Goal: Transaction & Acquisition: Purchase product/service

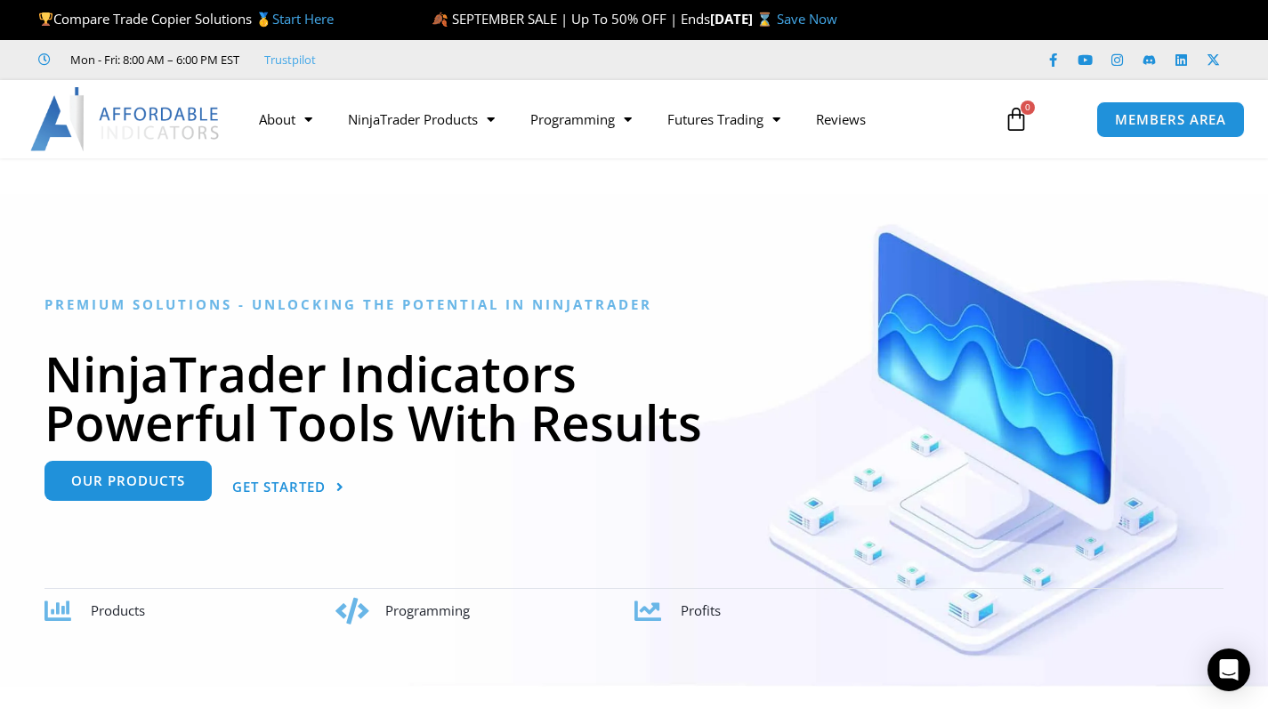
click at [129, 492] on link "Our Products" at bounding box center [127, 481] width 167 height 40
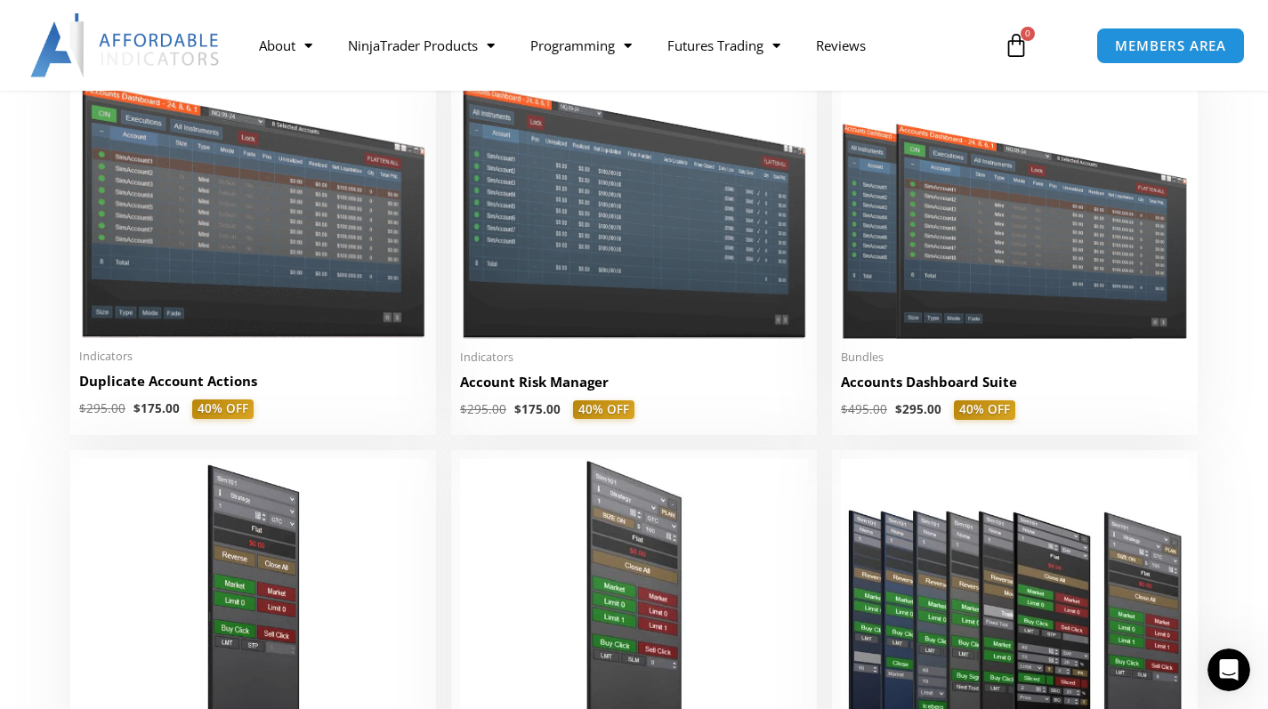
scroll to position [226, 0]
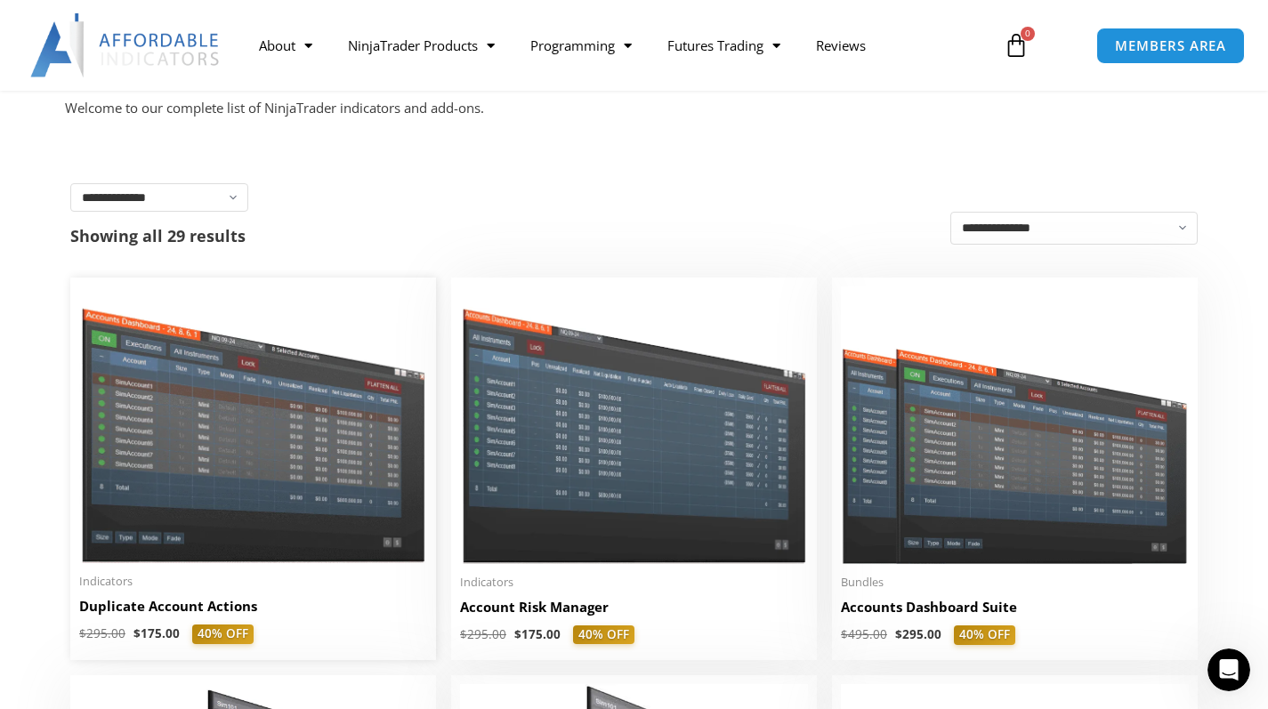
click at [328, 539] on img at bounding box center [253, 425] width 348 height 277
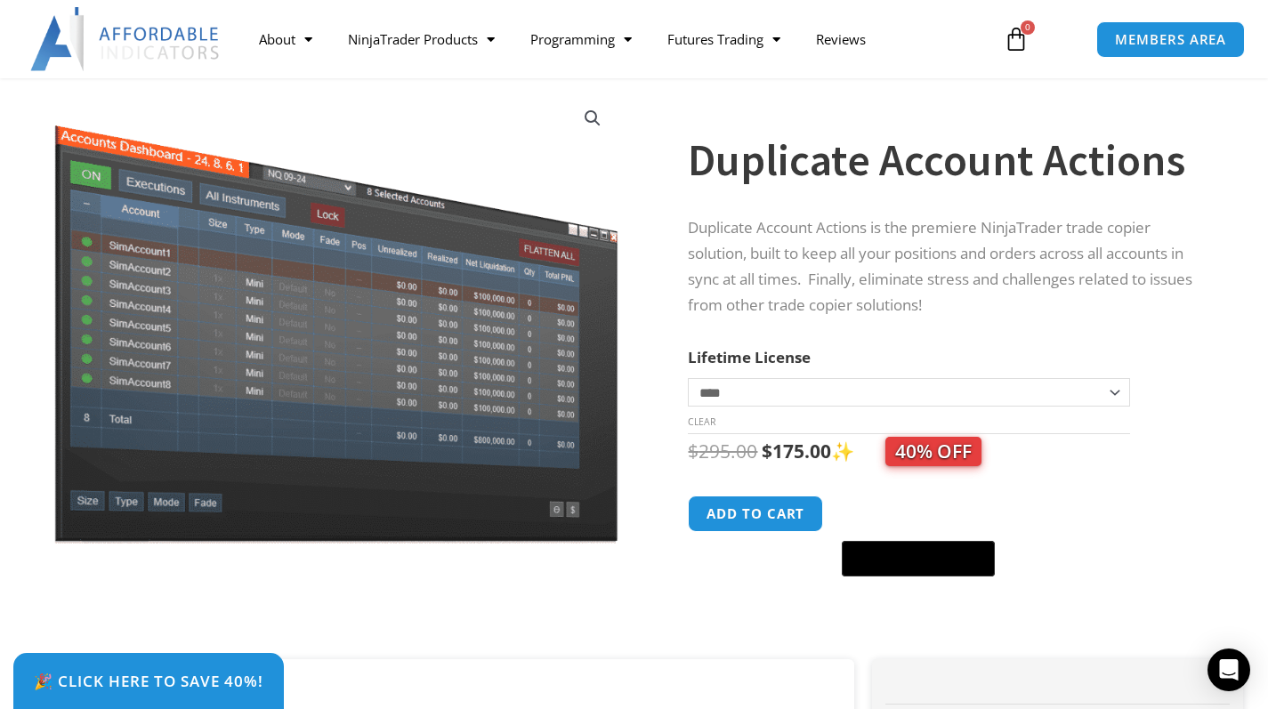
scroll to position [133, 0]
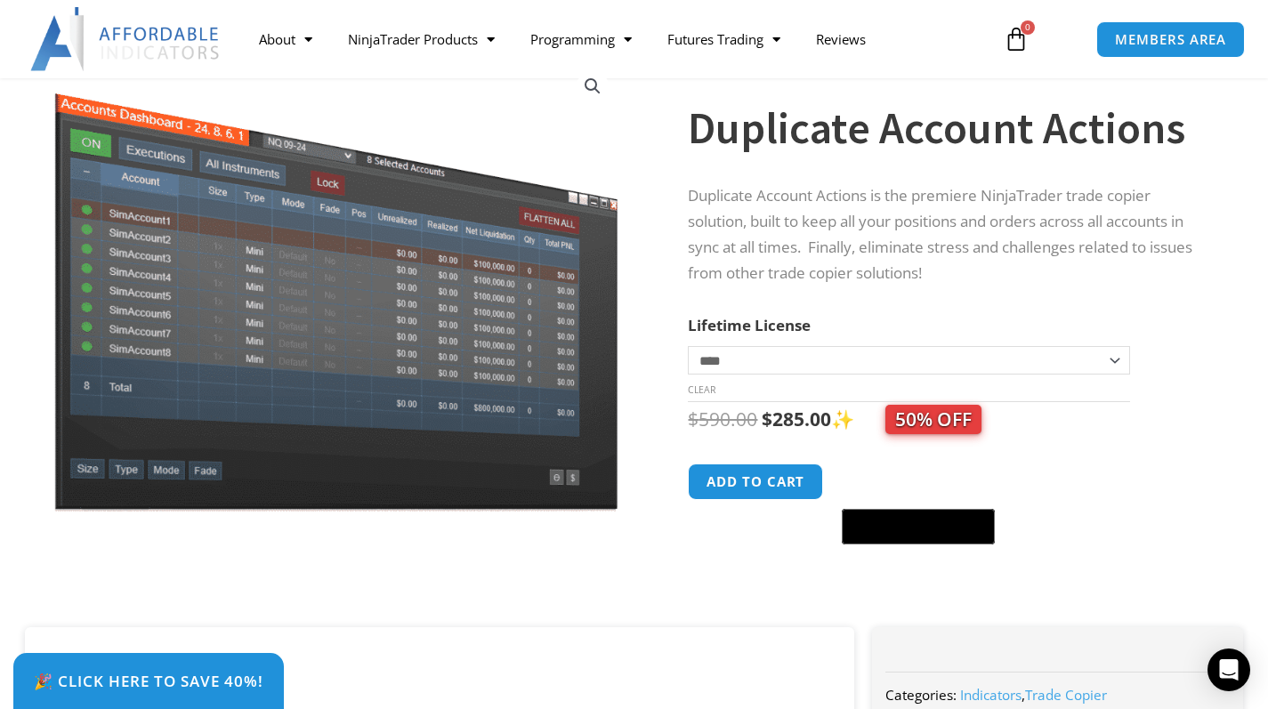
select select "*"
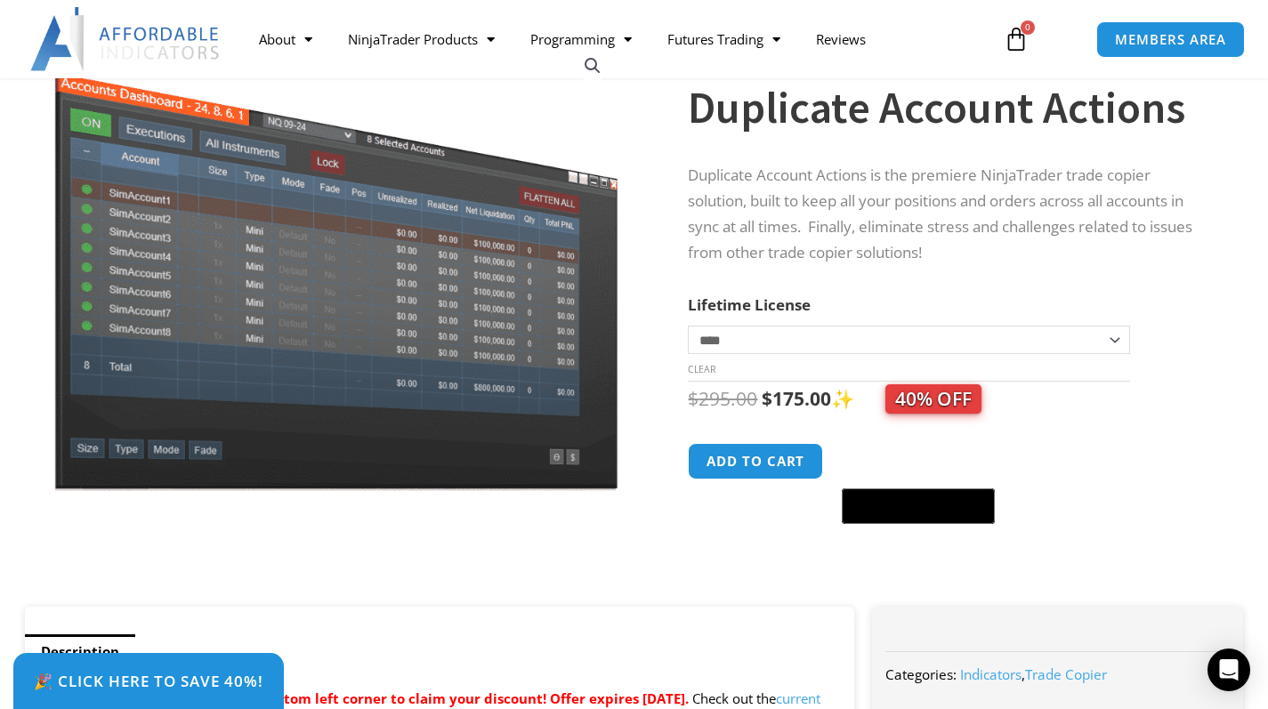
scroll to position [93, 0]
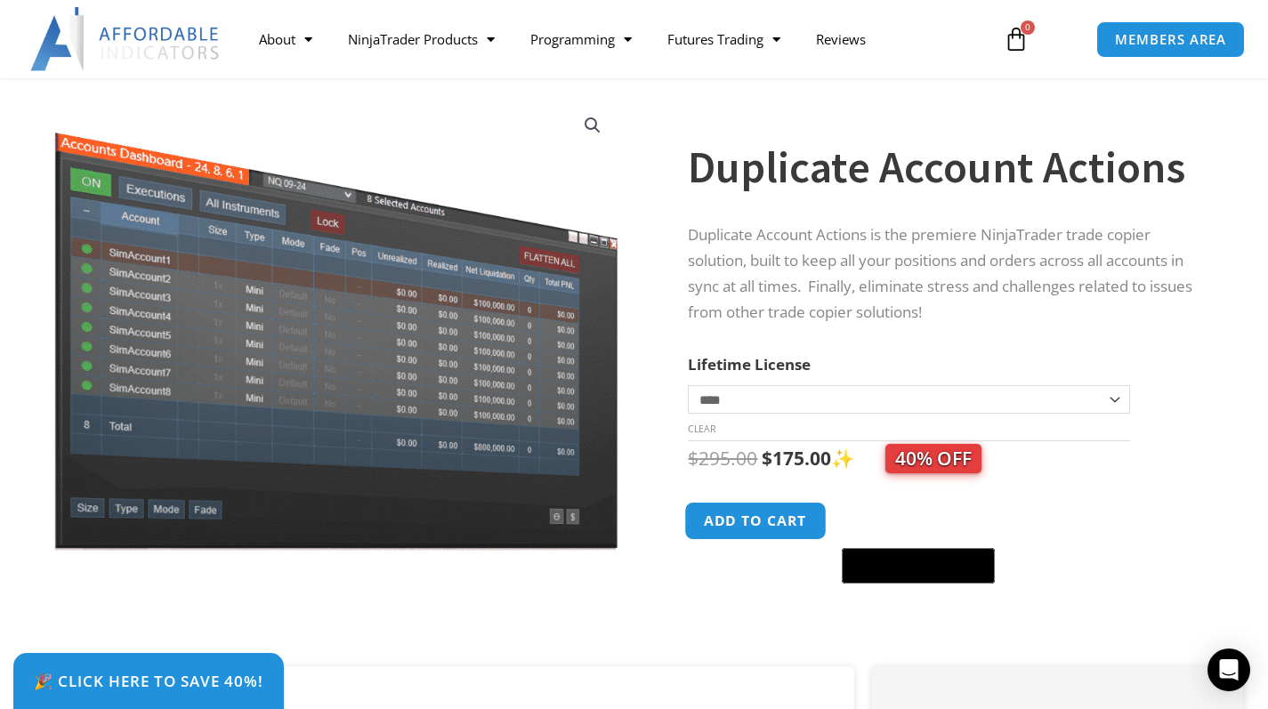
click at [793, 519] on button "Add to cart" at bounding box center [756, 521] width 142 height 38
click at [737, 515] on button "Add to cart" at bounding box center [756, 521] width 142 height 38
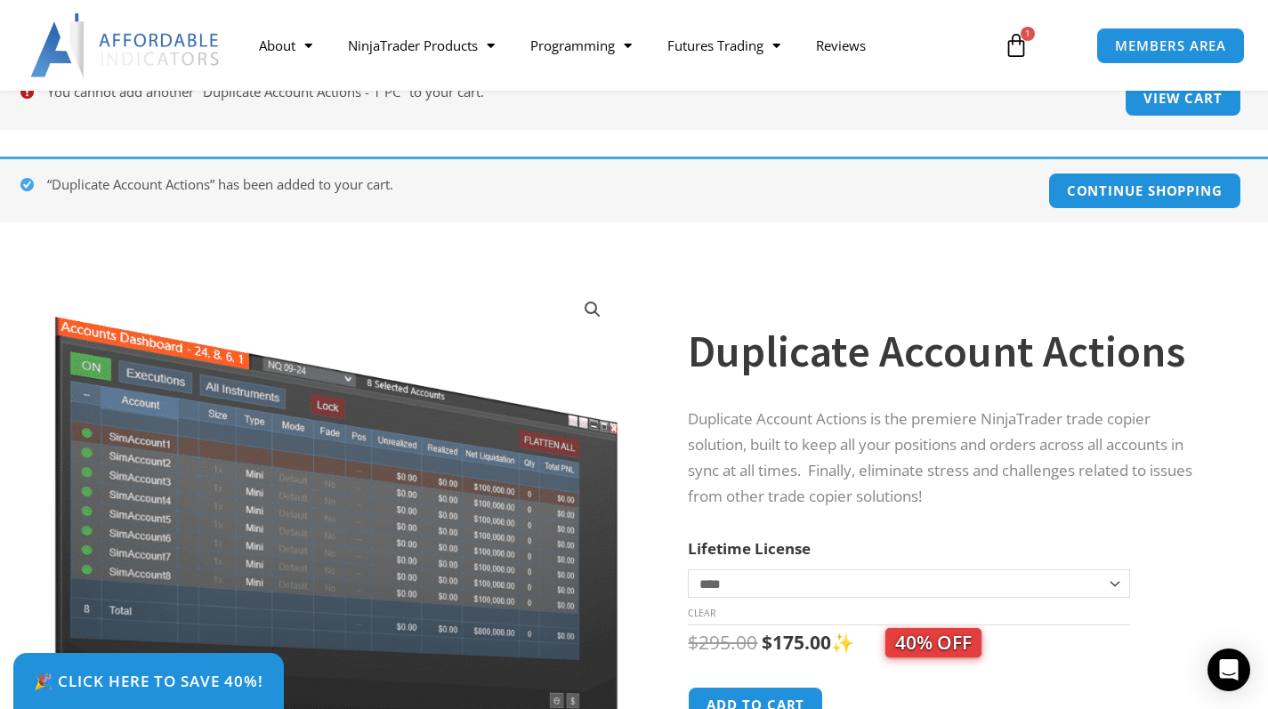
scroll to position [63, 0]
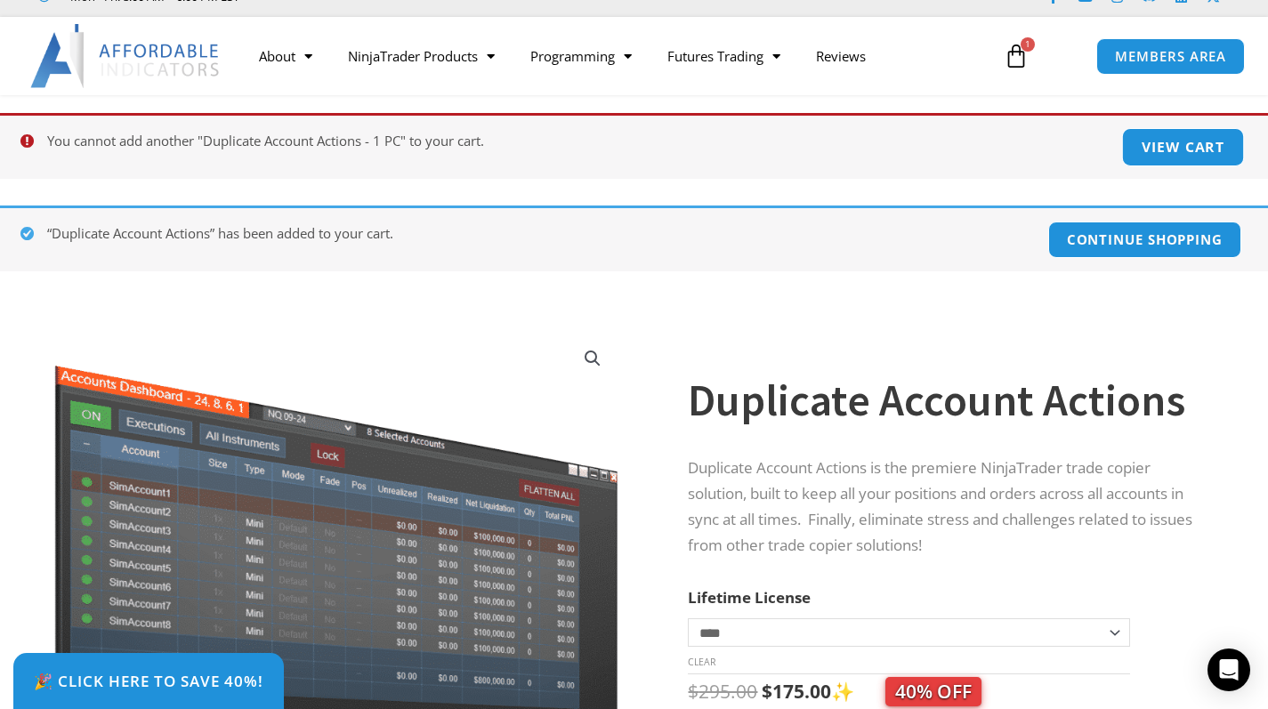
click at [1194, 134] on link "View cart" at bounding box center [1183, 147] width 123 height 38
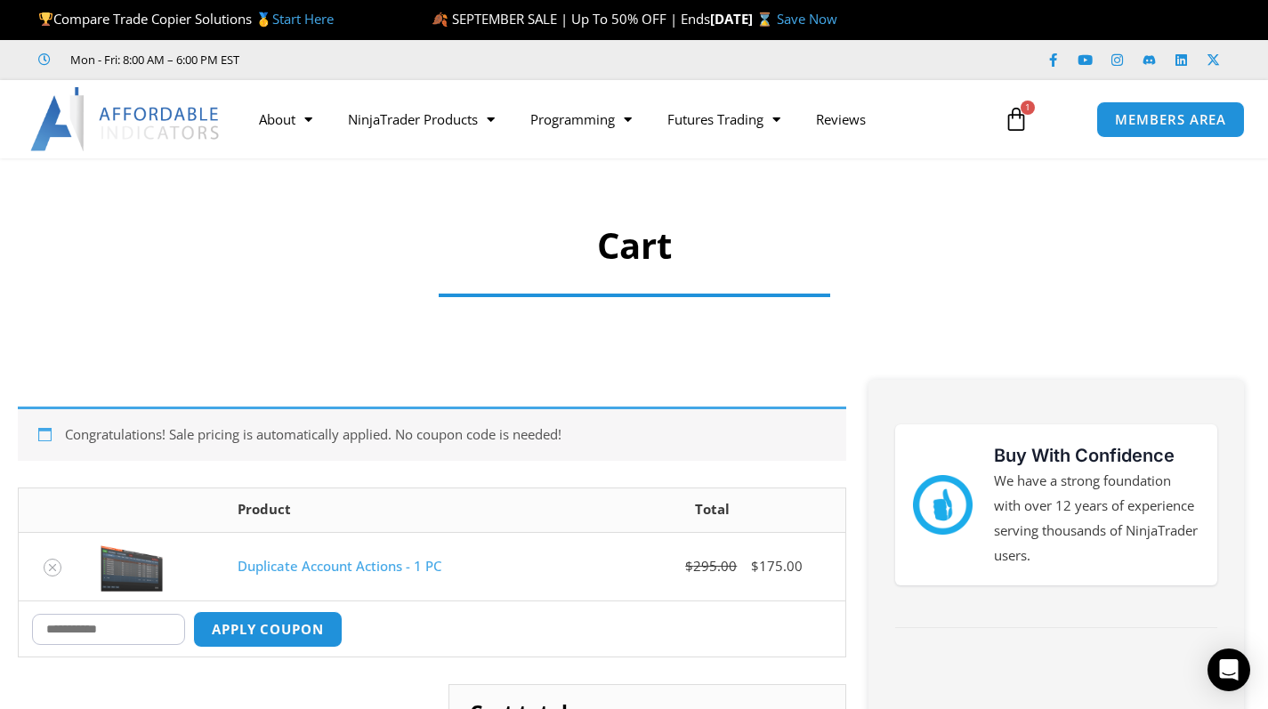
click at [162, 627] on input "Coupon:" at bounding box center [108, 629] width 153 height 31
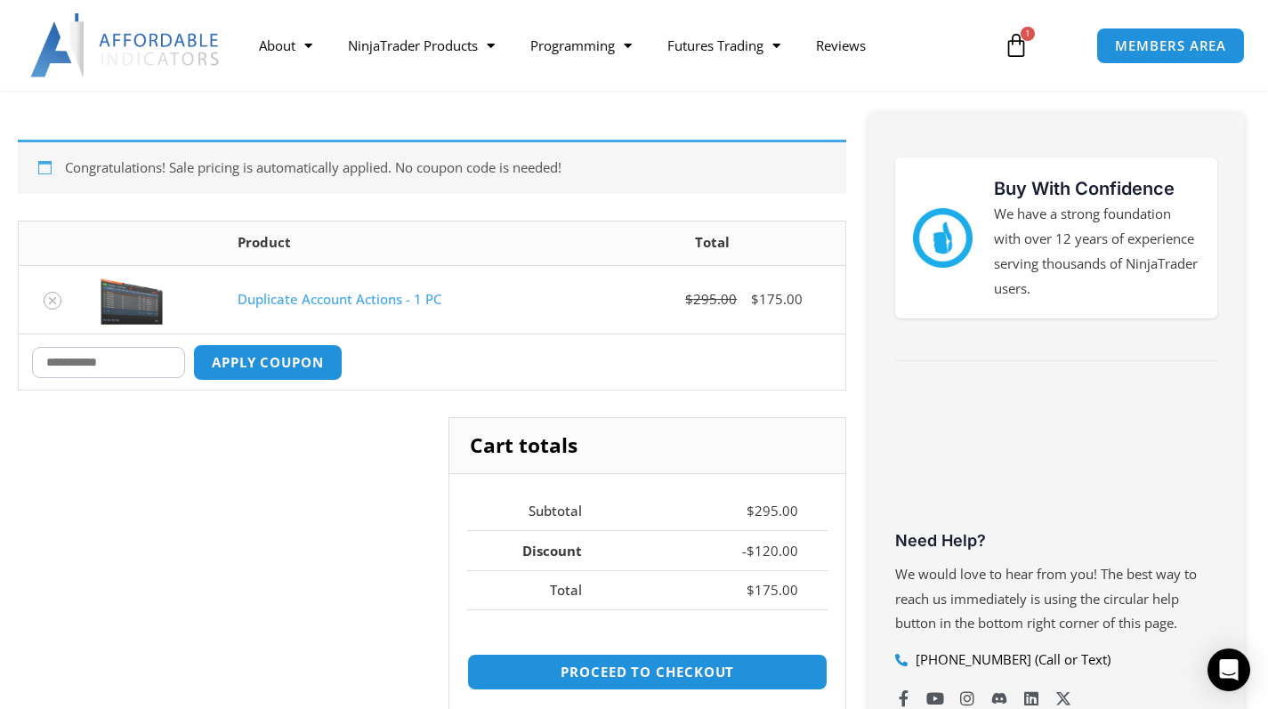
scroll to position [268, 0]
type input "****"
click at [276, 364] on button "Apply coupon" at bounding box center [268, 362] width 157 height 38
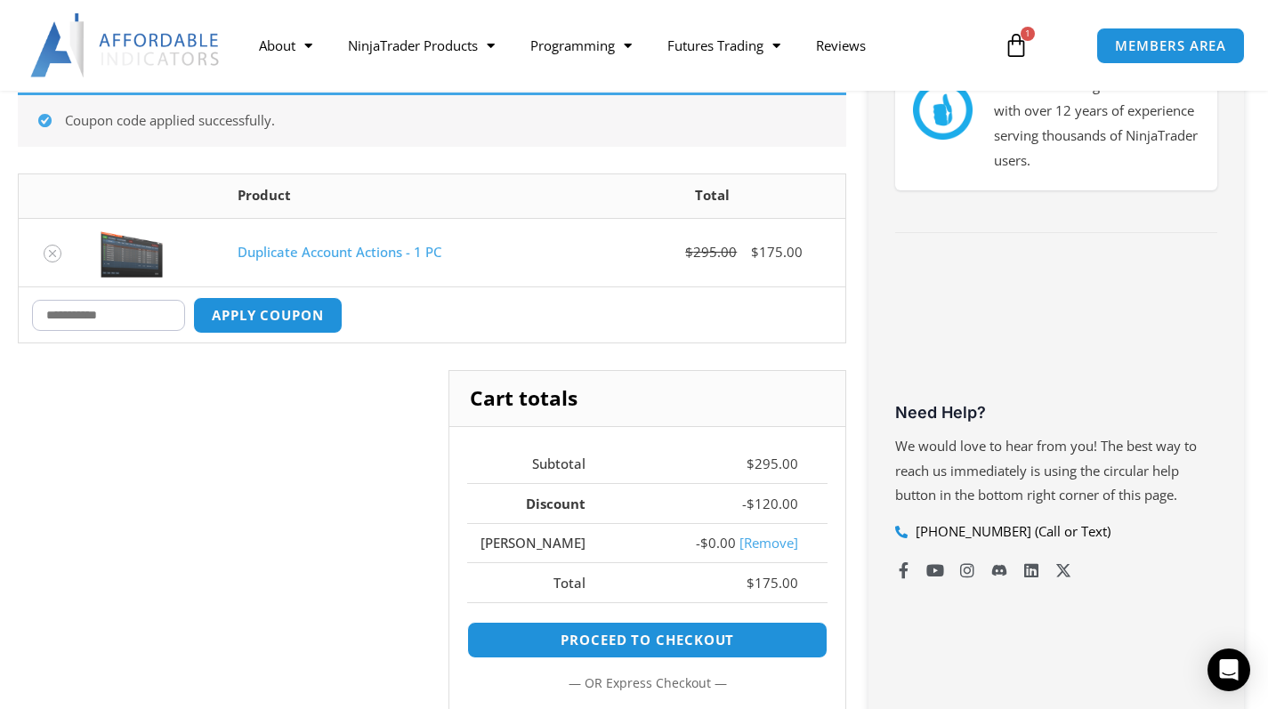
scroll to position [398, 0]
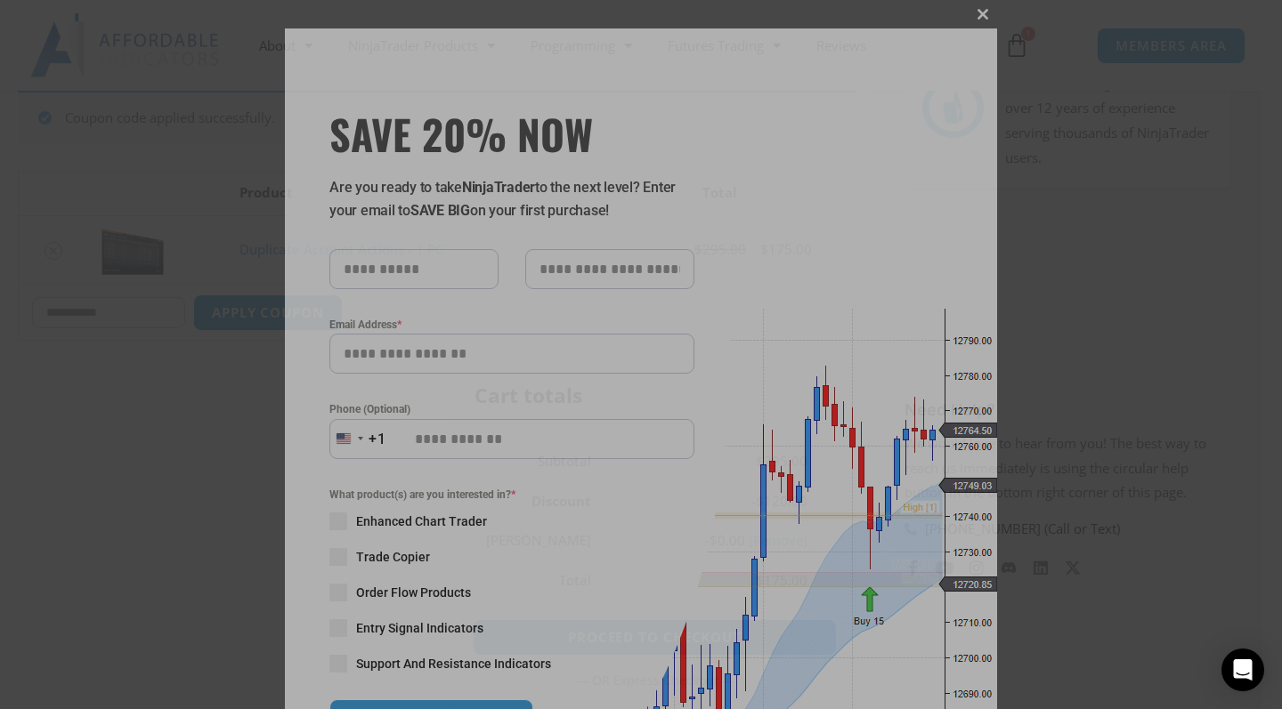
click at [971, 18] on span "SAVE 20% NOW popup" at bounding box center [982, 14] width 28 height 11
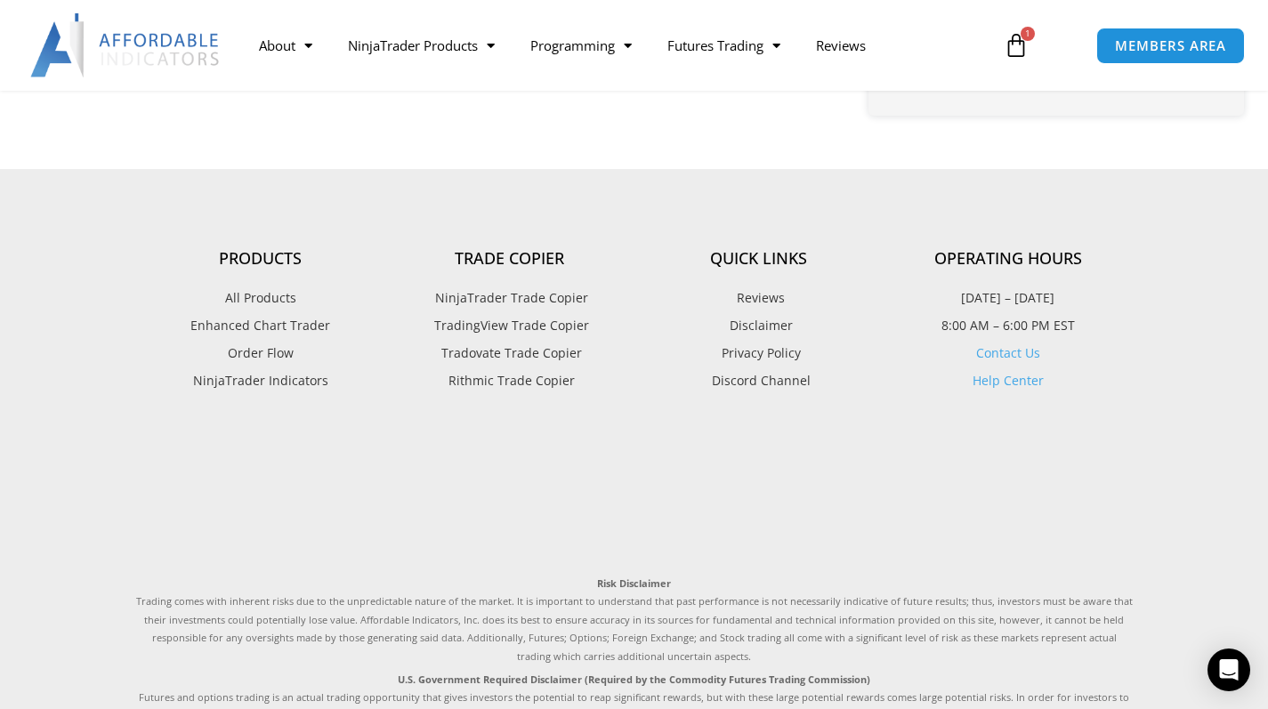
scroll to position [1148, 0]
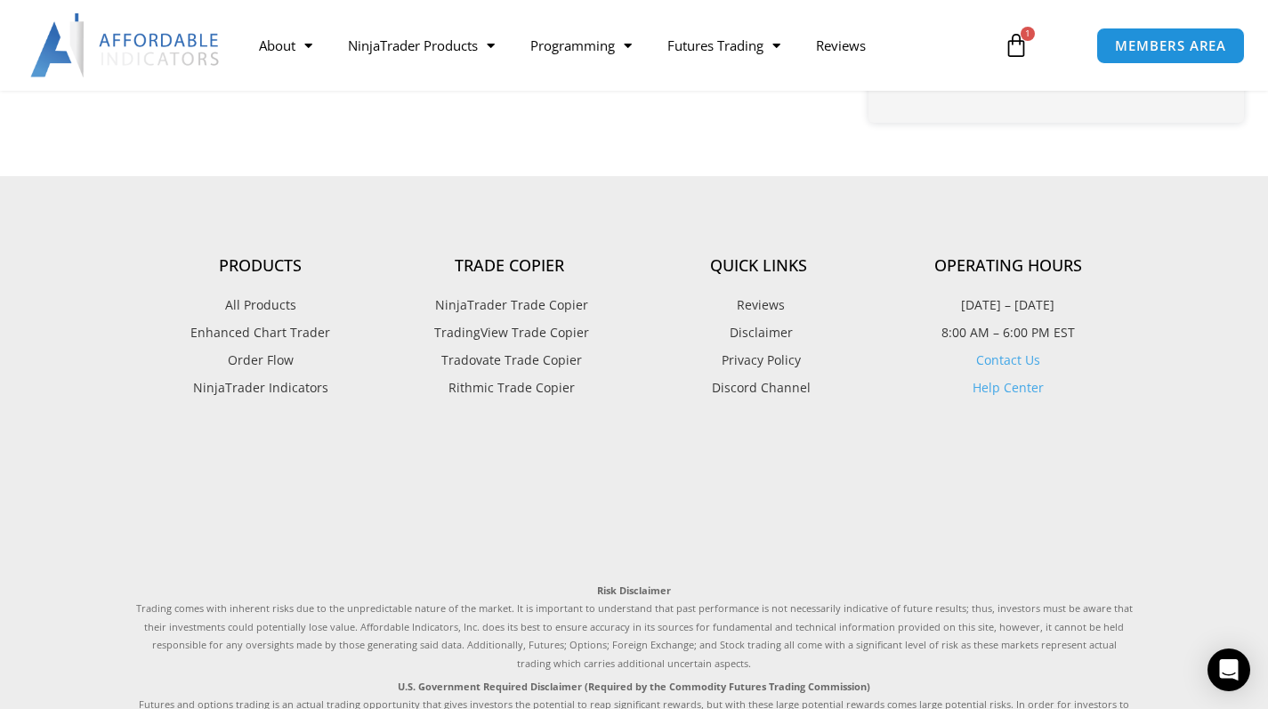
click at [535, 328] on span "TradingView Trade Copier" at bounding box center [509, 332] width 159 height 23
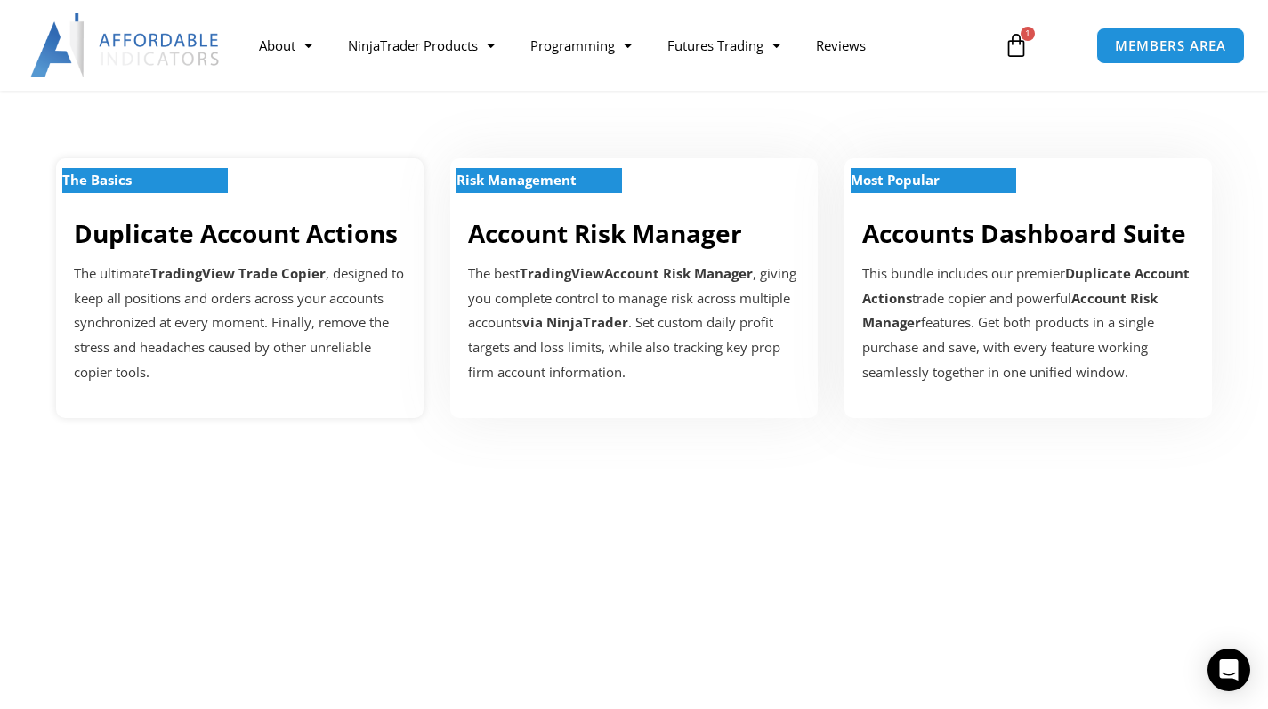
scroll to position [636, 0]
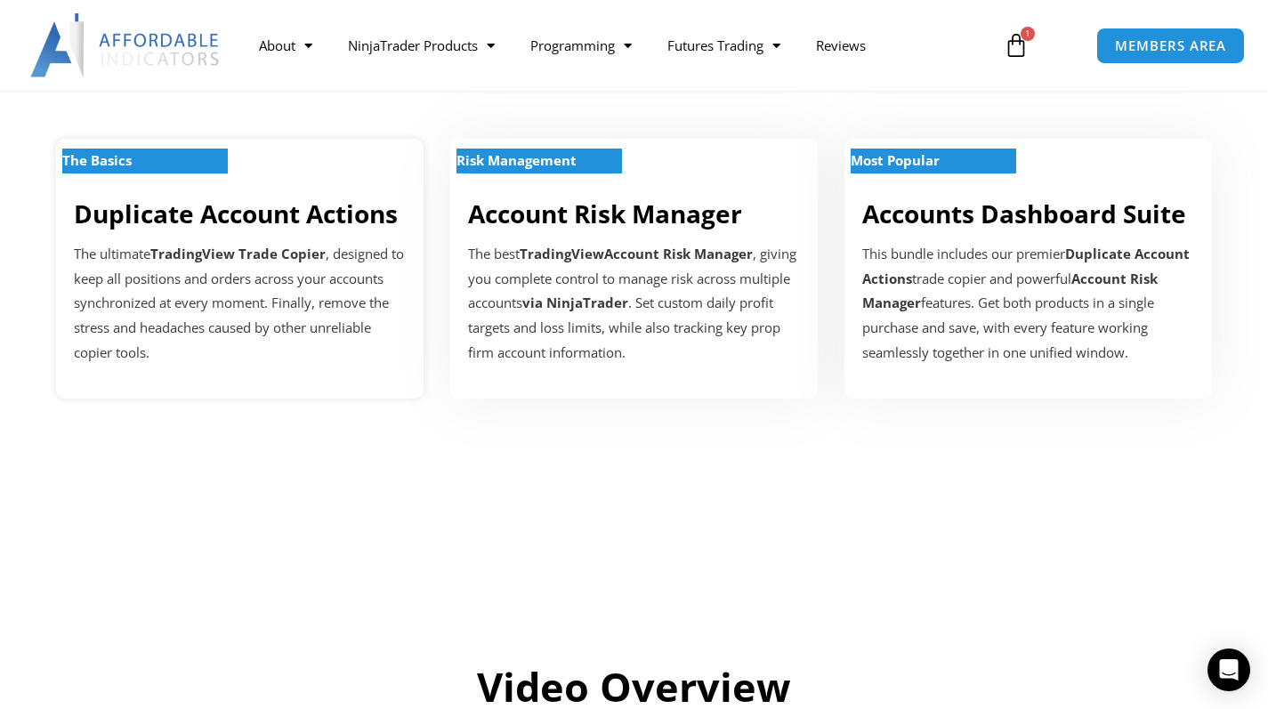
click at [196, 245] on strong "TradingView Trade Copier" at bounding box center [237, 254] width 175 height 18
click at [174, 162] on p "The Basics" at bounding box center [145, 161] width 166 height 25
click at [339, 181] on div "The Basics Duplicate Account Actions The ultimate TradingView Trade Copier , de…" at bounding box center [240, 269] width 368 height 260
click at [337, 168] on div "The Basics" at bounding box center [240, 173] width 332 height 14
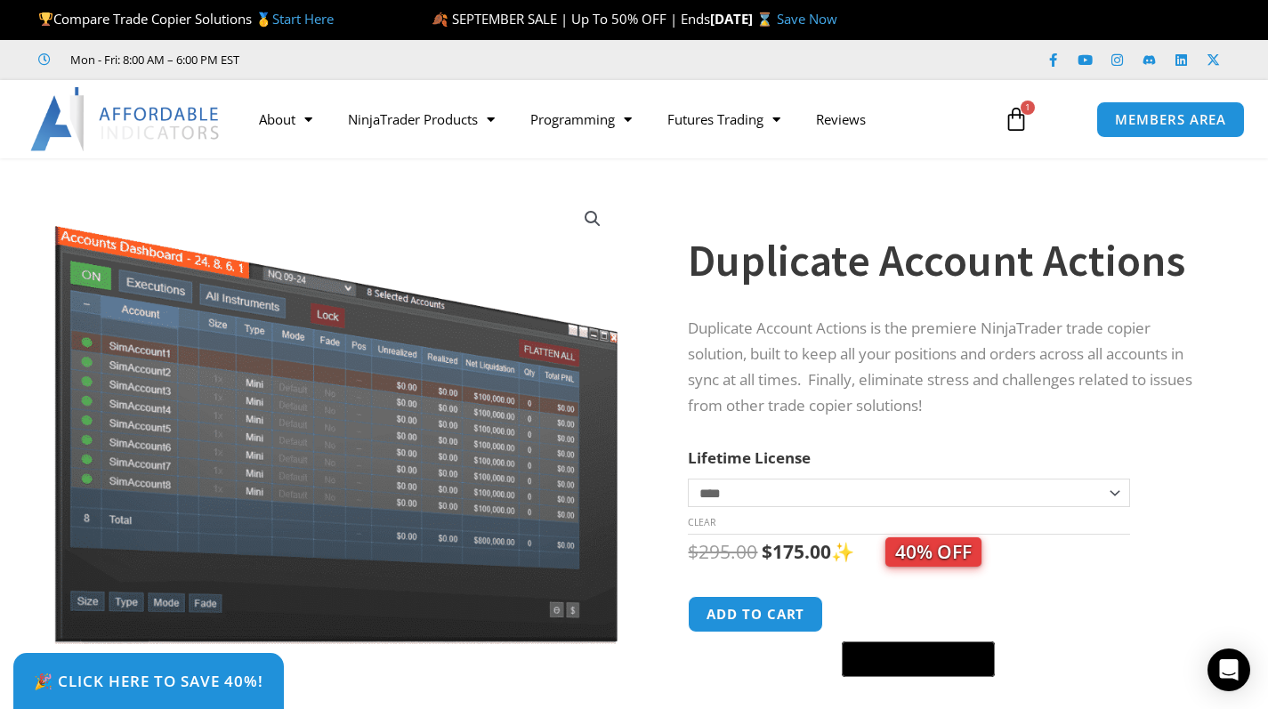
click at [1023, 113] on span "1" at bounding box center [1028, 108] width 14 height 14
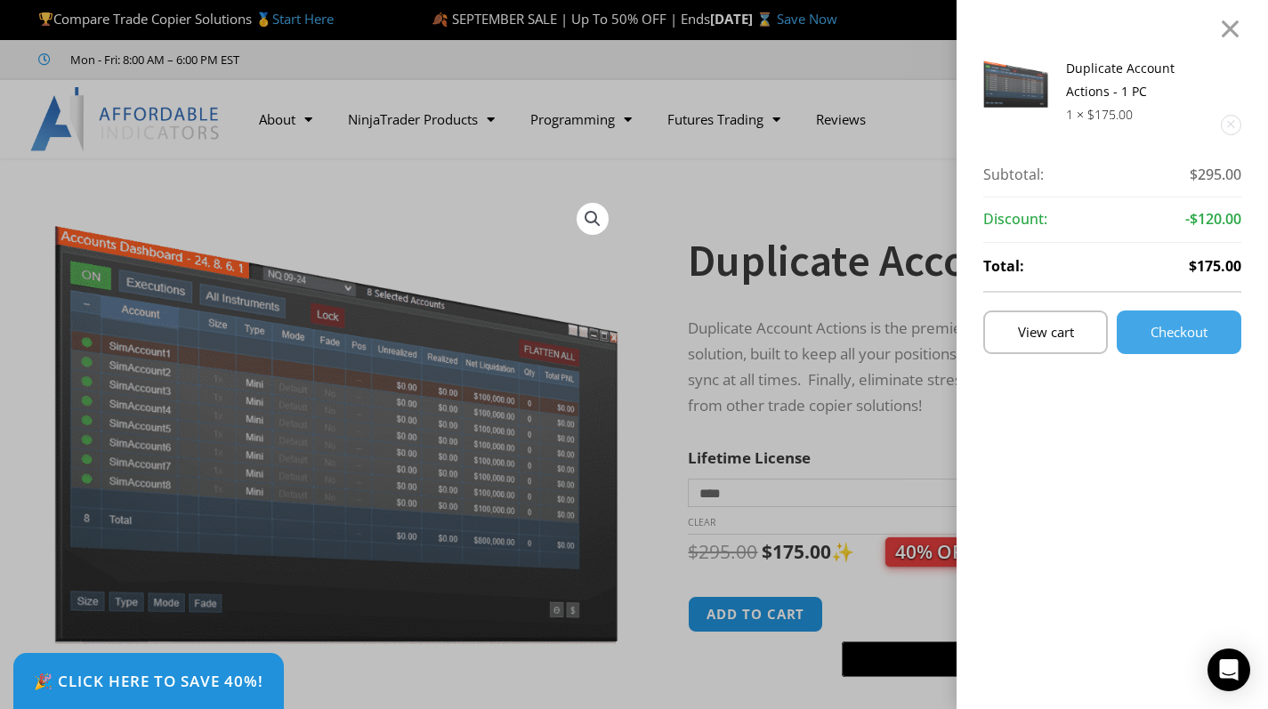
click at [1048, 96] on img at bounding box center [1015, 83] width 65 height 52
click at [1075, 343] on link "View cart" at bounding box center [1045, 333] width 125 height 44
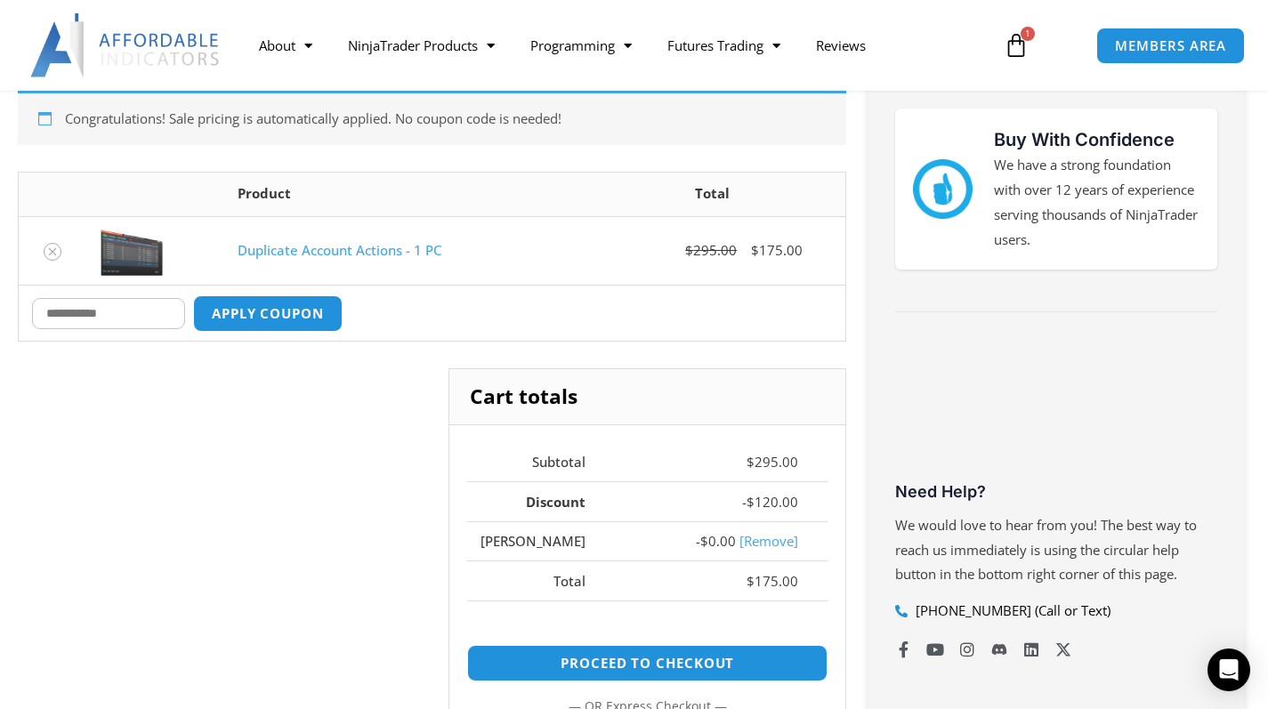
scroll to position [264, 0]
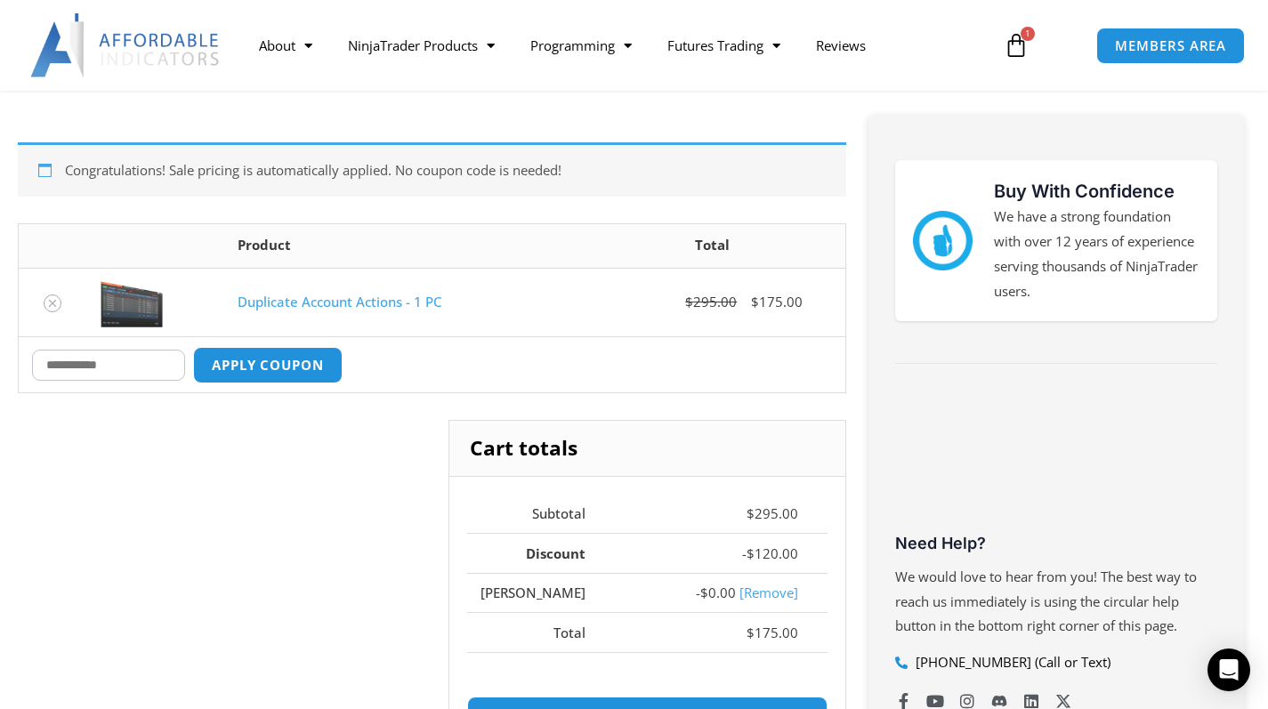
click at [364, 304] on link "Duplicate Account Actions - 1 PC" at bounding box center [340, 302] width 204 height 18
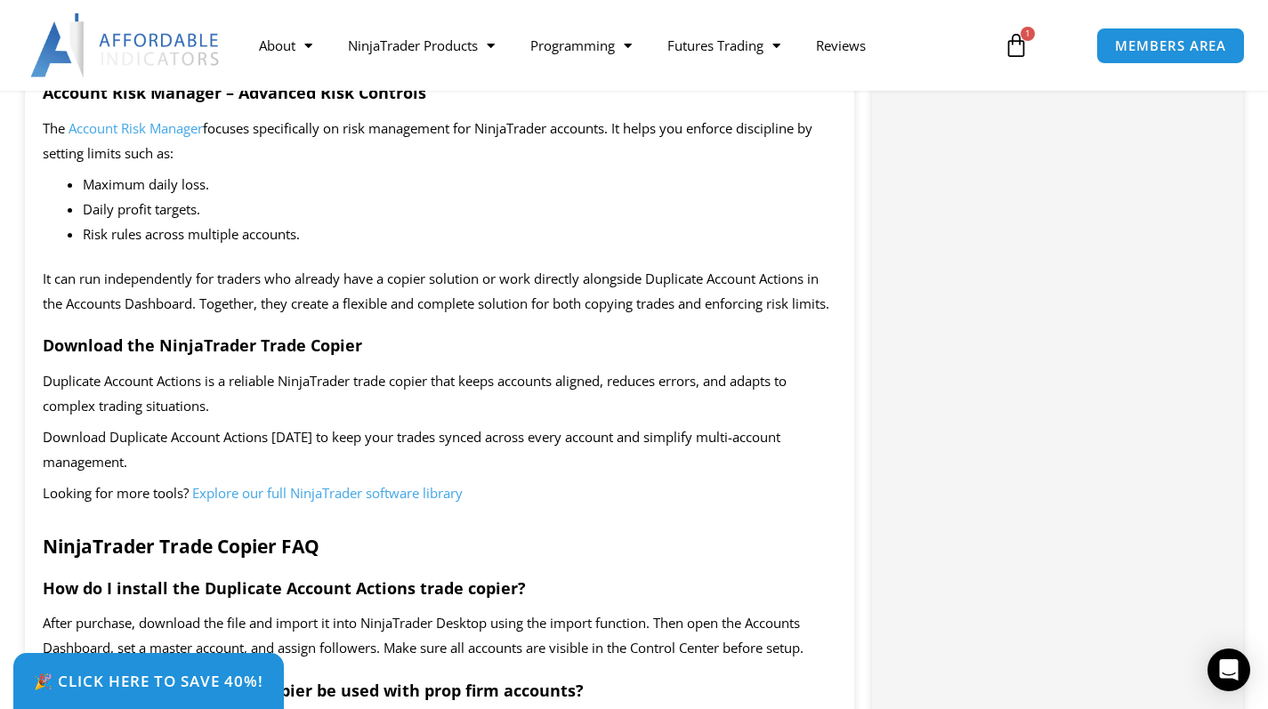
scroll to position [2822, 0]
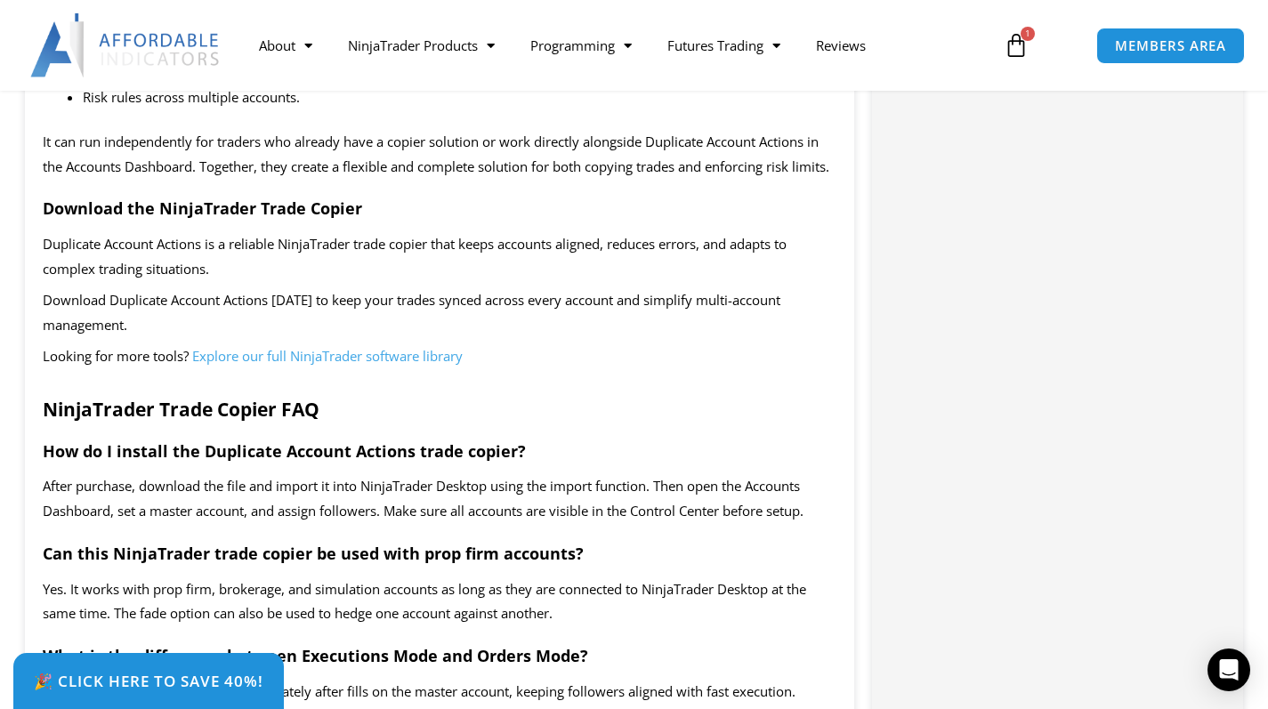
click at [227, 354] on span "Explore our full NinjaTrader software library" at bounding box center [327, 356] width 271 height 18
click at [312, 360] on span "Explore our full NinjaTrader software library" at bounding box center [327, 356] width 271 height 18
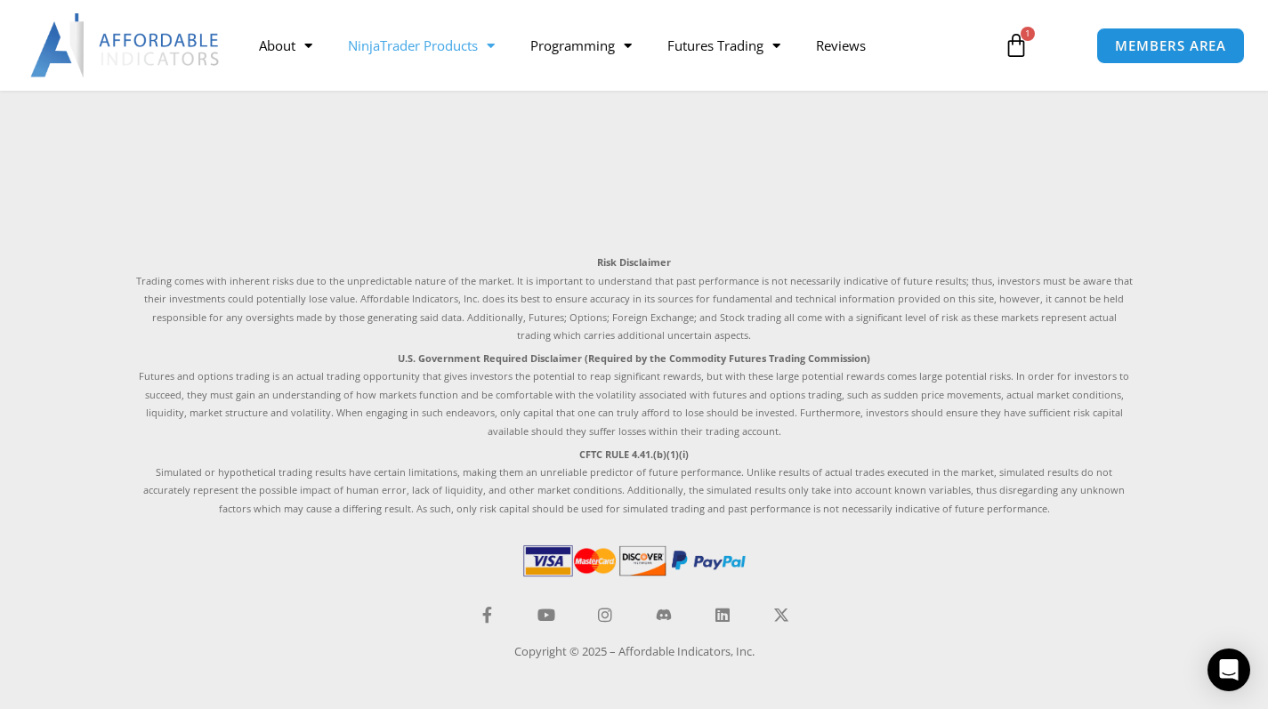
scroll to position [2603, 0]
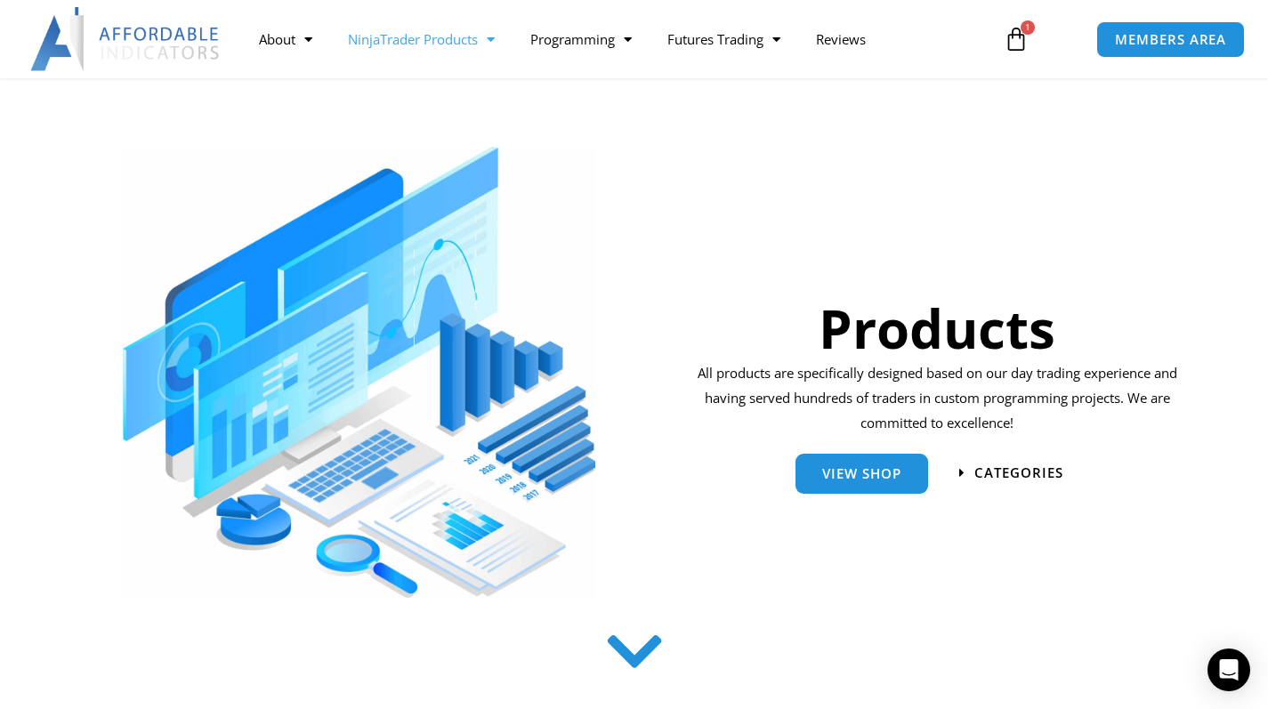
scroll to position [121, 0]
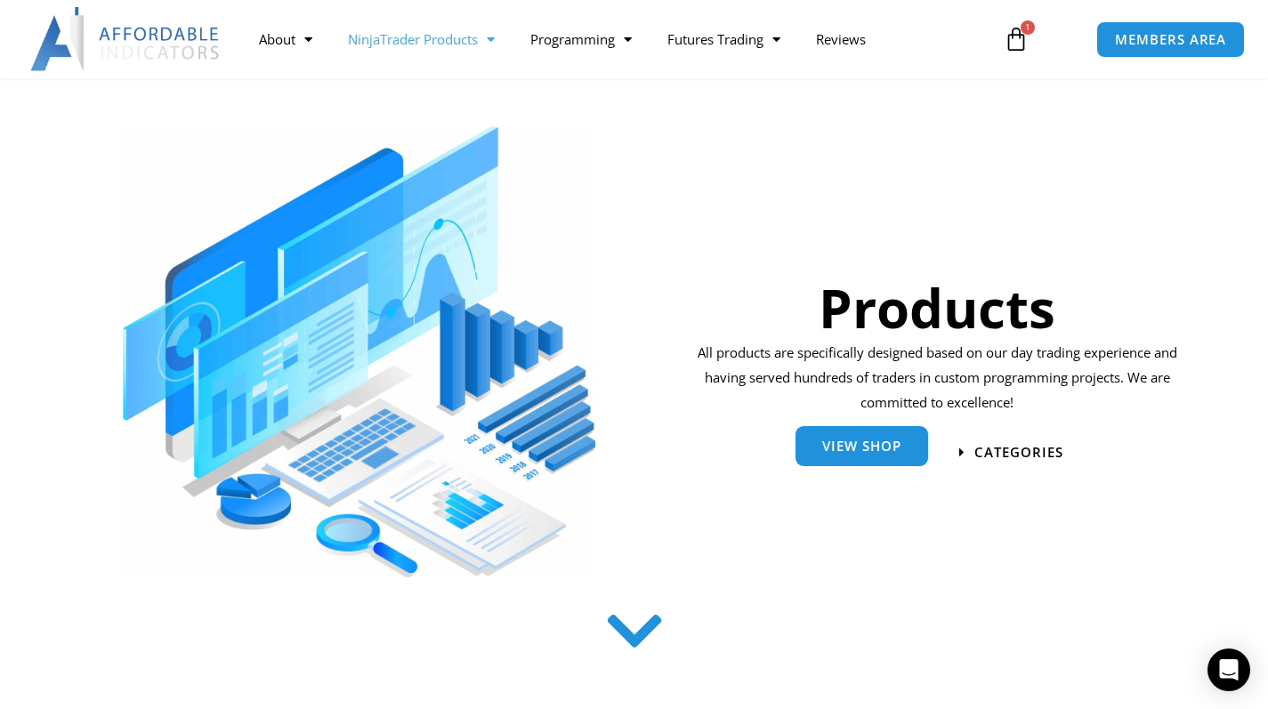
click at [890, 449] on span "View Shop" at bounding box center [861, 446] width 79 height 13
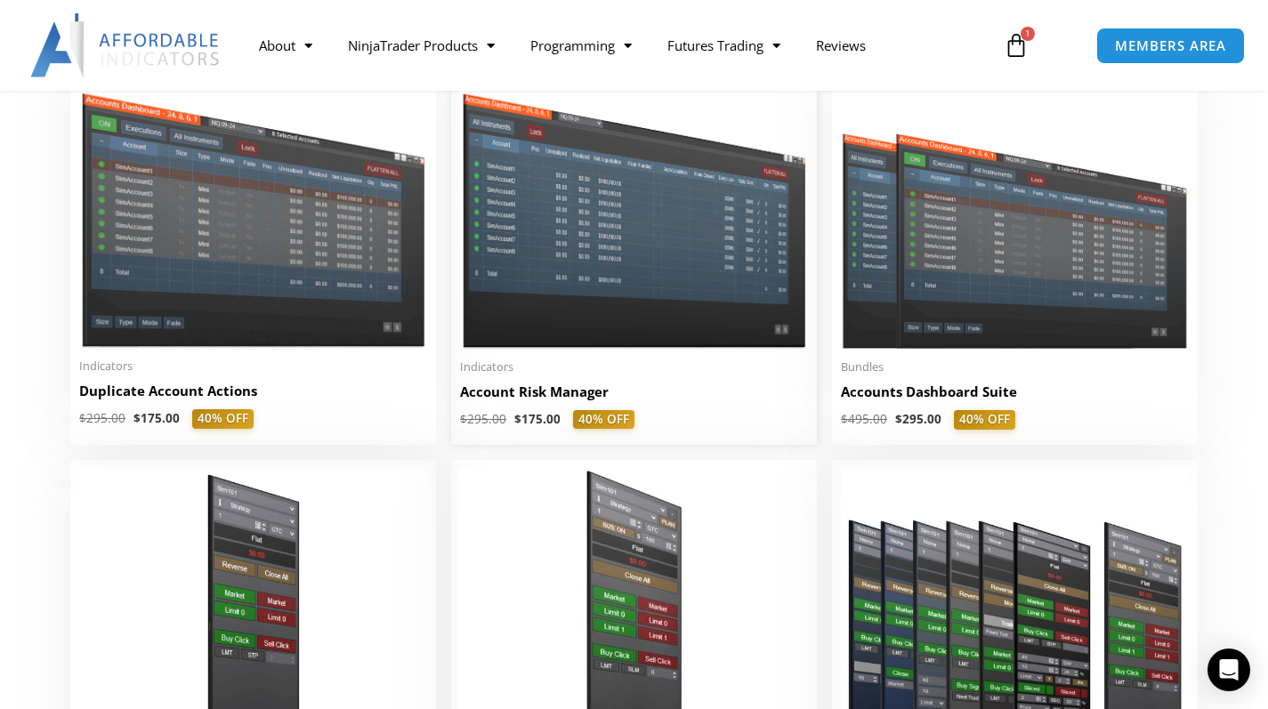
scroll to position [446, 0]
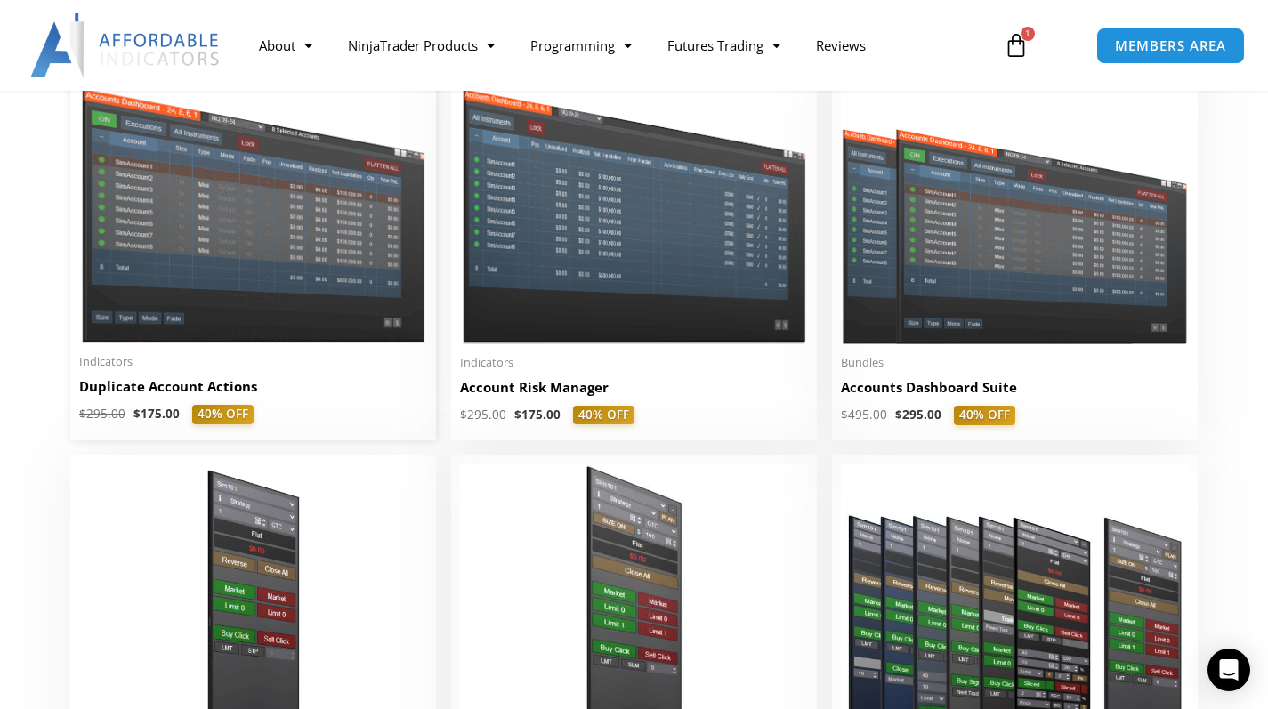
drag, startPoint x: 244, startPoint y: 380, endPoint x: 263, endPoint y: 389, distance: 20.7
click at [263, 389] on h2 "Duplicate Account Actions" at bounding box center [253, 386] width 348 height 19
click at [246, 298] on img at bounding box center [253, 205] width 348 height 277
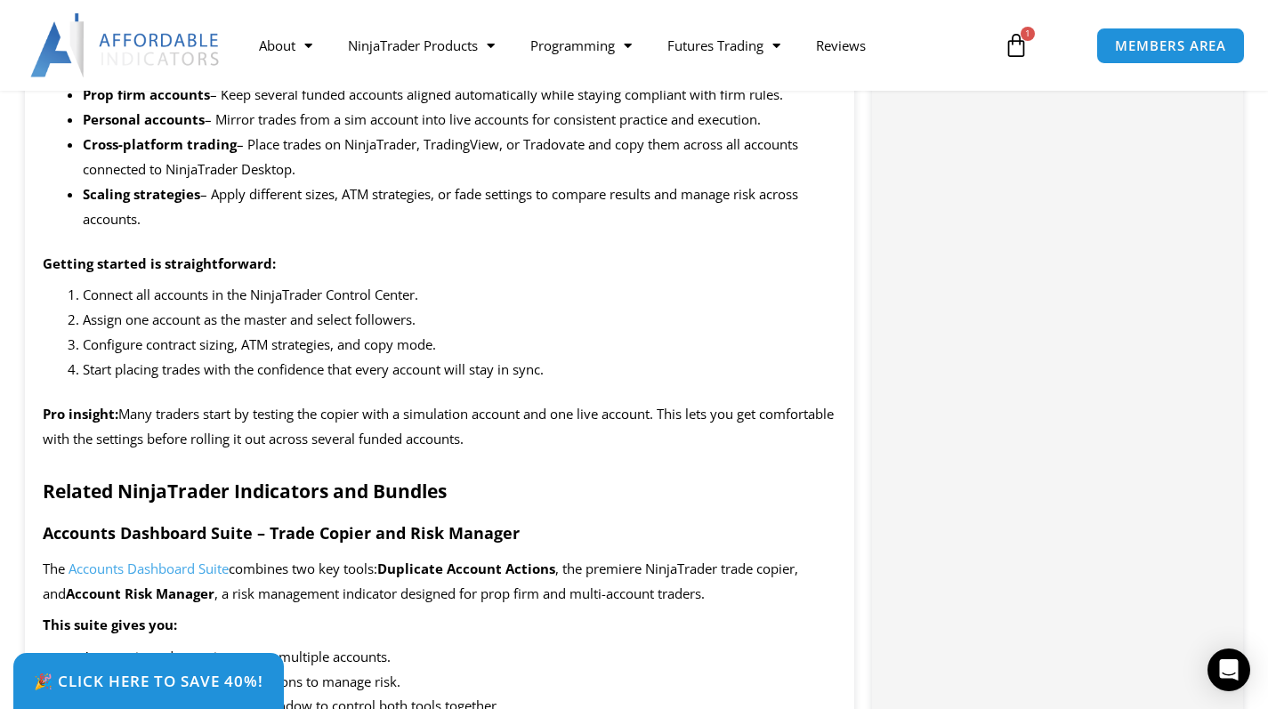
scroll to position [2006, 0]
